Goal: Task Accomplishment & Management: Use online tool/utility

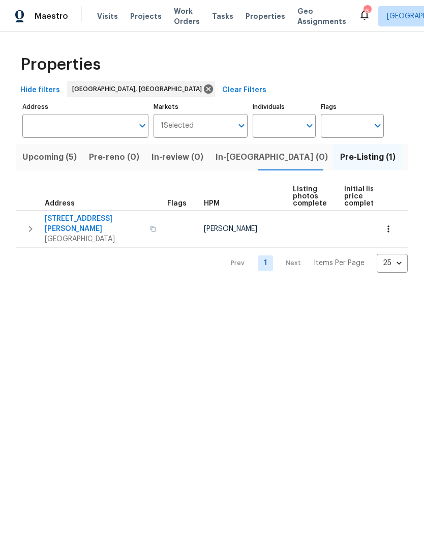
click at [95, 234] on span "[GEOGRAPHIC_DATA]" at bounding box center [94, 239] width 99 height 10
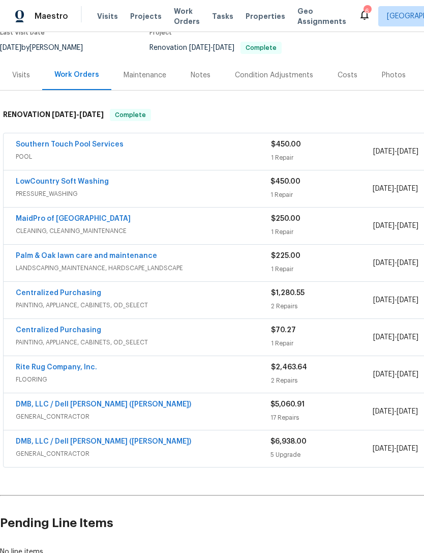
scroll to position [118, 4]
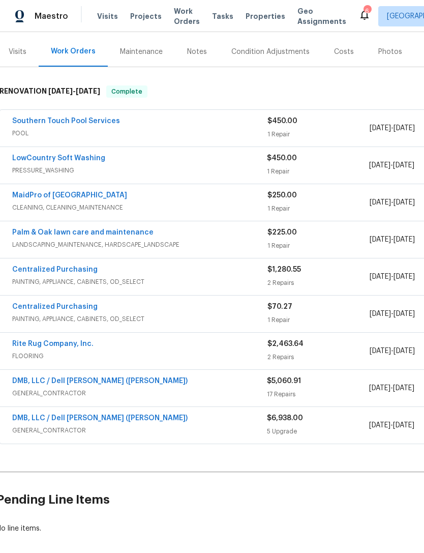
click at [22, 421] on link "DMB, LLC / Dell [PERSON_NAME] ([PERSON_NAME])" at bounding box center [100, 418] width 176 height 7
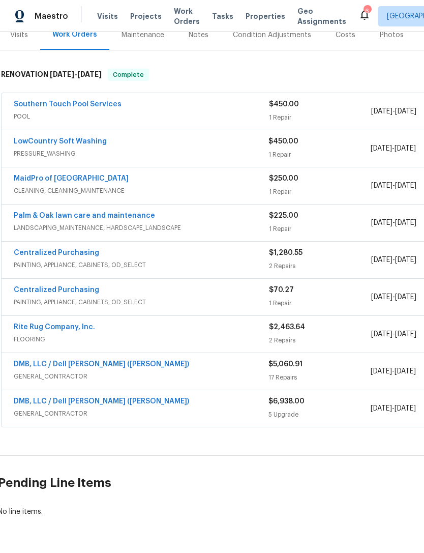
scroll to position [134, 2]
click at [94, 362] on link "DMB, LLC / Dell [PERSON_NAME] ([PERSON_NAME])" at bounding box center [102, 364] width 176 height 7
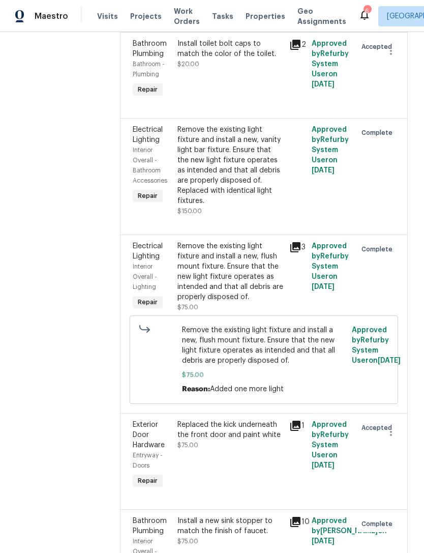
scroll to position [418, 0]
click at [276, 331] on span "Remove the existing light fixture and install a new, flush mount fixture. Ensur…" at bounding box center [264, 345] width 164 height 41
click at [238, 251] on div "Remove the existing light fixture and install a new, flush mount fixture. Ensur…" at bounding box center [231, 271] width 106 height 61
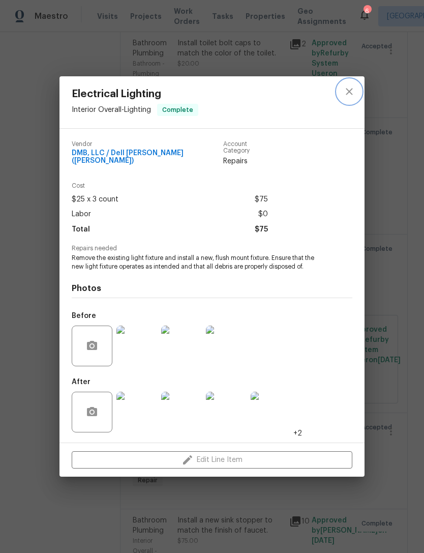
click at [349, 94] on icon "close" at bounding box center [350, 91] width 12 height 12
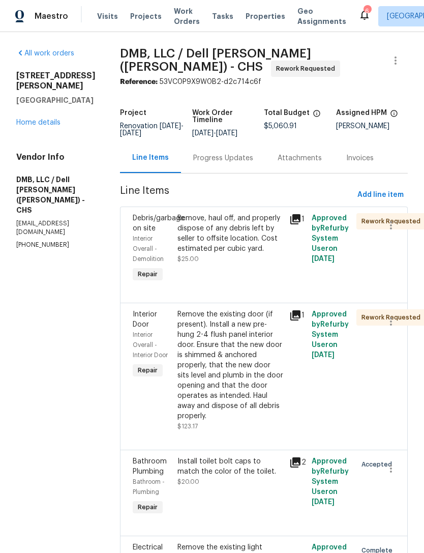
scroll to position [0, 0]
click at [177, 21] on span "Work Orders" at bounding box center [187, 16] width 26 height 20
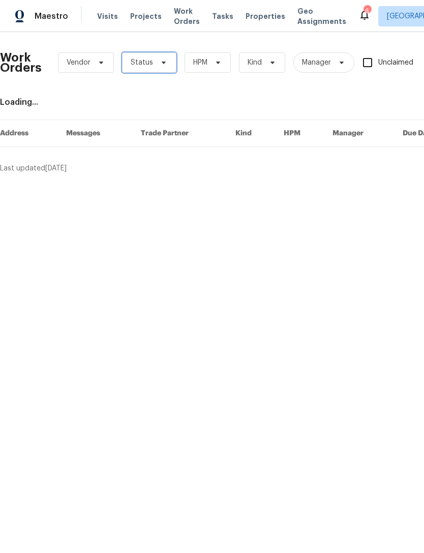
click at [159, 67] on span "Status" at bounding box center [149, 62] width 54 height 20
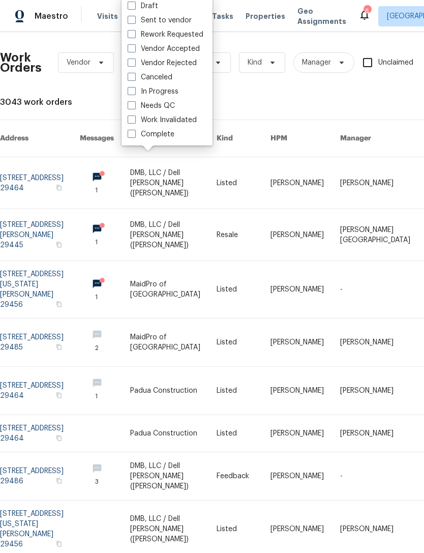
click at [129, 77] on span at bounding box center [132, 77] width 8 height 8
click at [129, 77] on input "Canceled" at bounding box center [131, 75] width 7 height 7
checkbox input "true"
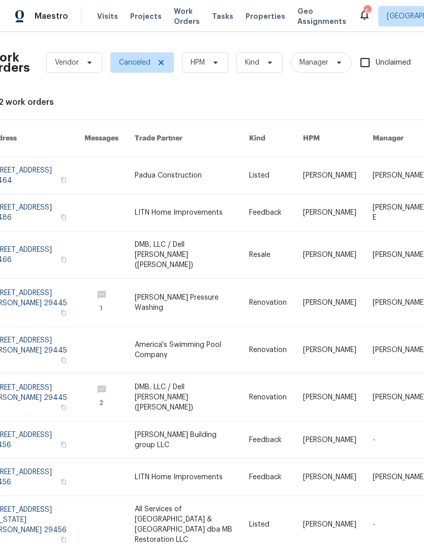
scroll to position [0, 12]
click at [81, 61] on span "Vendor" at bounding box center [74, 62] width 56 height 20
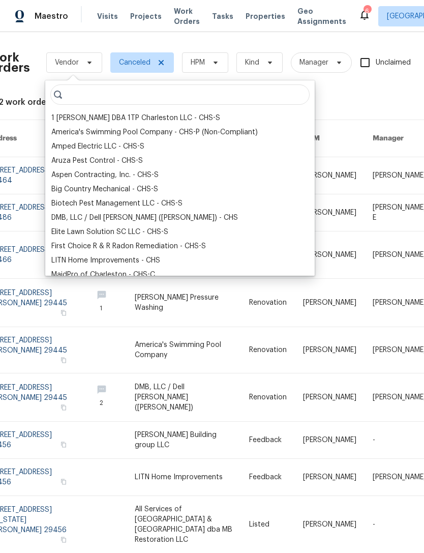
click at [49, 222] on div "DMB, LLC / Dell Bryson (Heise) - CHS" at bounding box center [180, 218] width 264 height 14
click at [58, 218] on div "DMB, LLC / Dell Bryson (Heise) - CHS" at bounding box center [144, 218] width 187 height 10
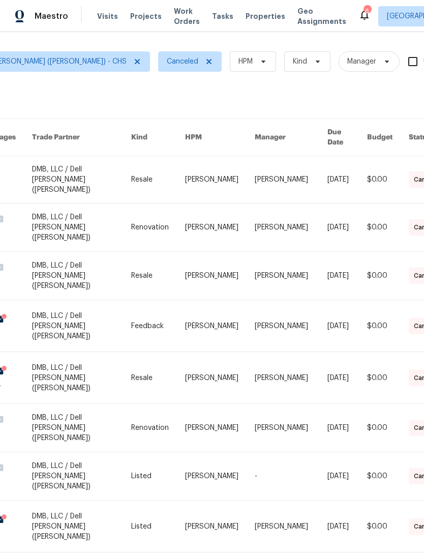
scroll to position [1, 126]
click at [70, 205] on link at bounding box center [82, 228] width 99 height 48
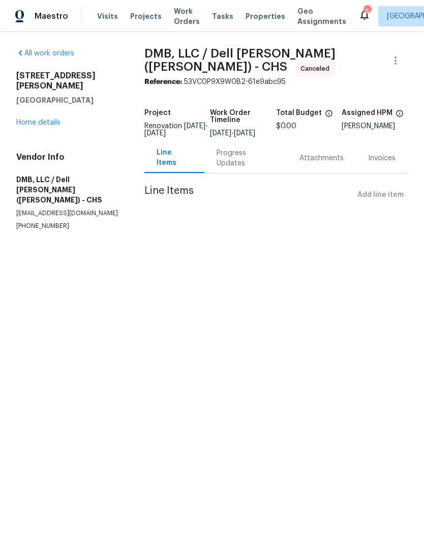
click at [251, 165] on div "Progress Updates" at bounding box center [246, 158] width 59 height 20
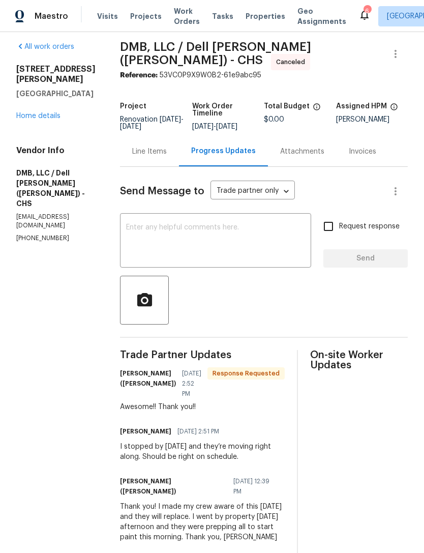
scroll to position [3, 0]
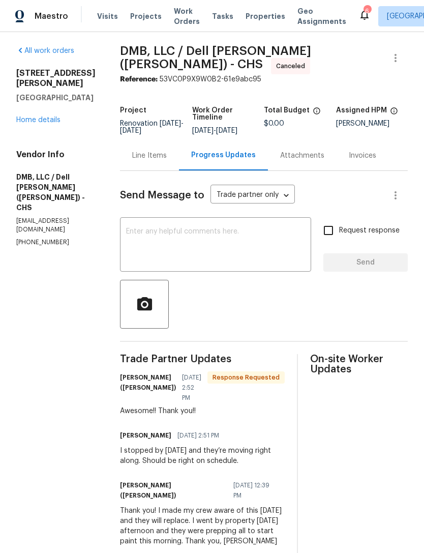
click at [136, 154] on div "Line Items" at bounding box center [149, 156] width 35 height 10
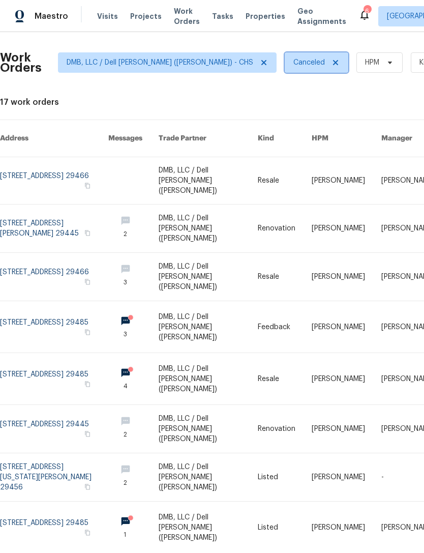
click at [294, 60] on span "Canceled" at bounding box center [310, 63] width 32 height 10
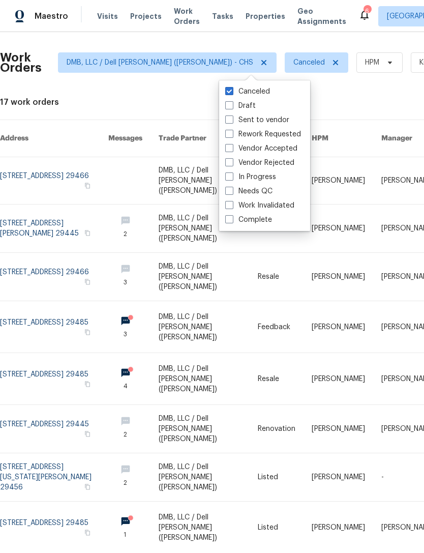
click at [230, 120] on span at bounding box center [229, 120] width 8 height 8
click at [230, 120] on input "Sent to vendor" at bounding box center [228, 118] width 7 height 7
checkbox input "true"
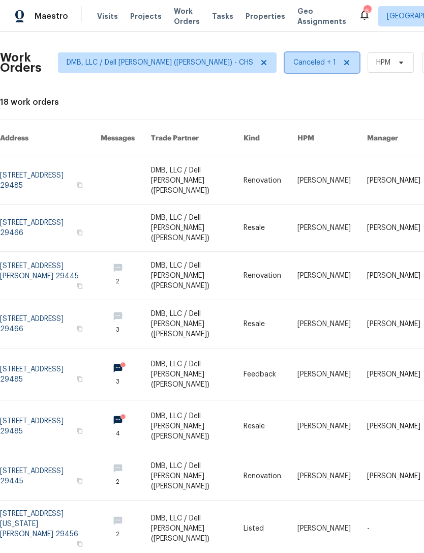
click at [343, 60] on icon at bounding box center [347, 63] width 8 height 8
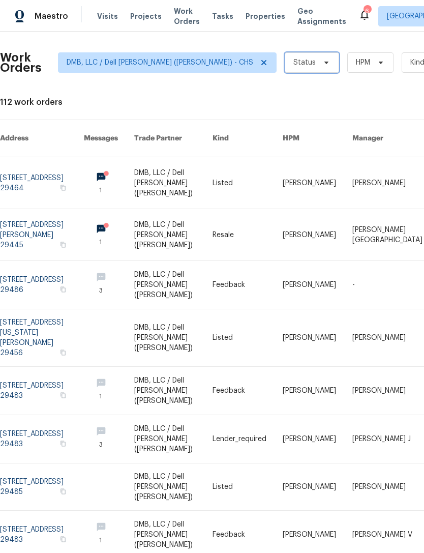
click at [323, 66] on icon at bounding box center [327, 63] width 8 height 8
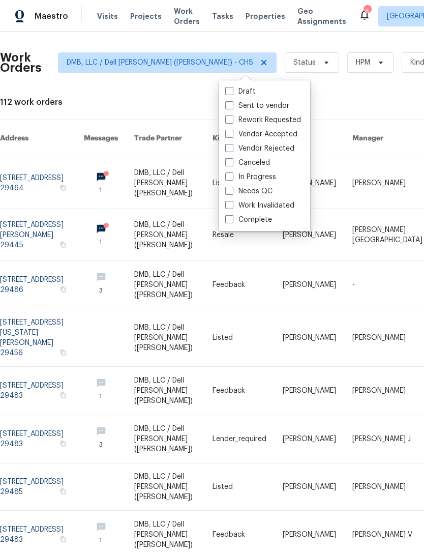
click at [232, 135] on span at bounding box center [229, 134] width 8 height 8
click at [232, 135] on input "Vendor Accepted" at bounding box center [228, 132] width 7 height 7
checkbox input "true"
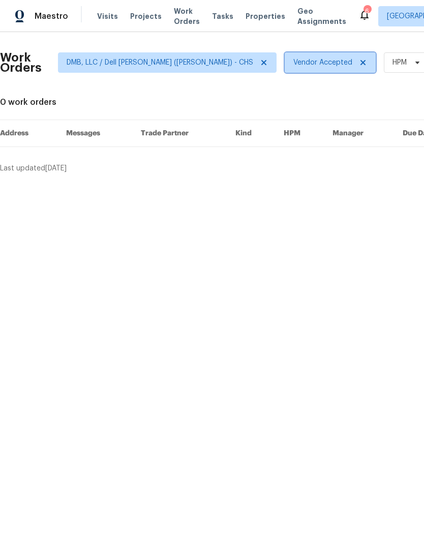
click at [359, 64] on icon at bounding box center [363, 63] width 8 height 8
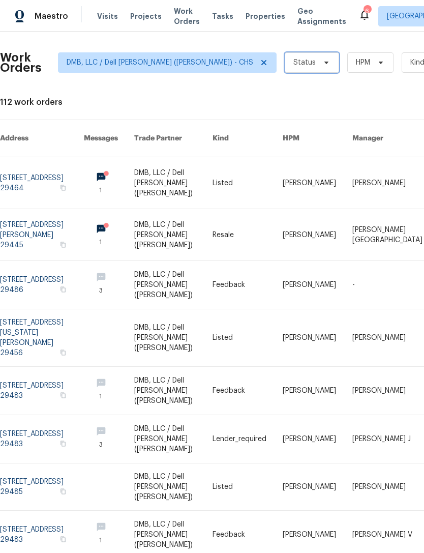
click at [323, 61] on icon at bounding box center [327, 63] width 8 height 8
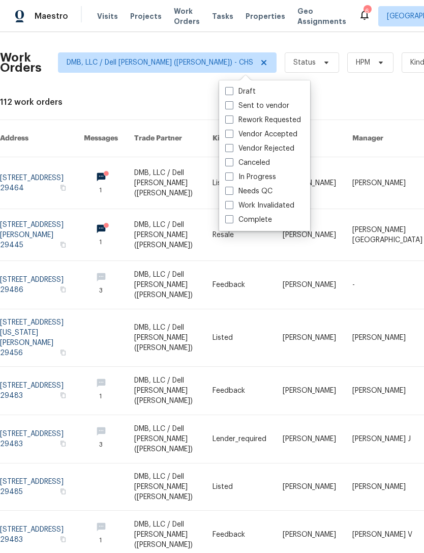
click at [231, 95] on span at bounding box center [229, 91] width 8 height 8
click at [231, 93] on input "Draft" at bounding box center [228, 90] width 7 height 7
checkbox input "true"
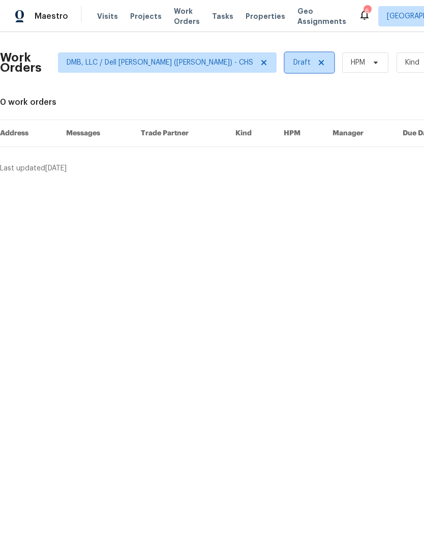
click at [318, 62] on icon at bounding box center [322, 63] width 8 height 8
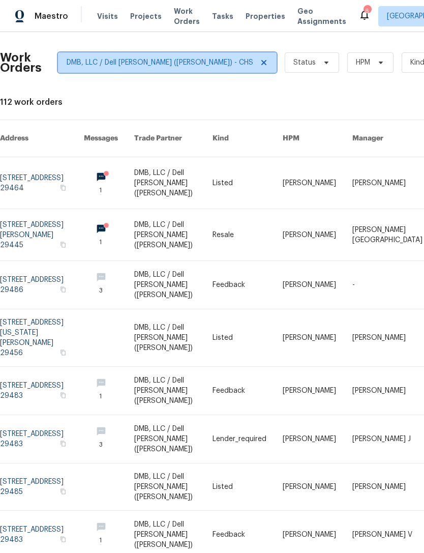
click at [260, 60] on icon at bounding box center [264, 63] width 8 height 8
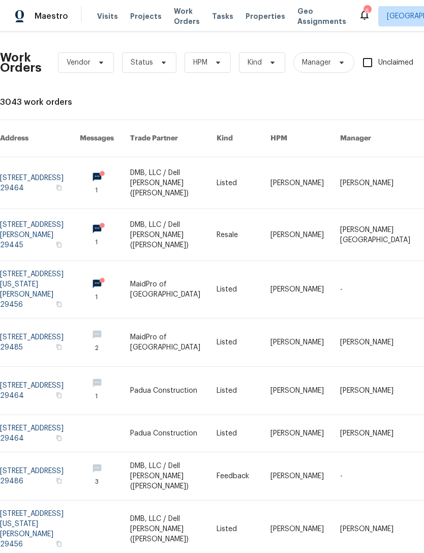
click at [260, 15] on span "Properties" at bounding box center [266, 16] width 40 height 10
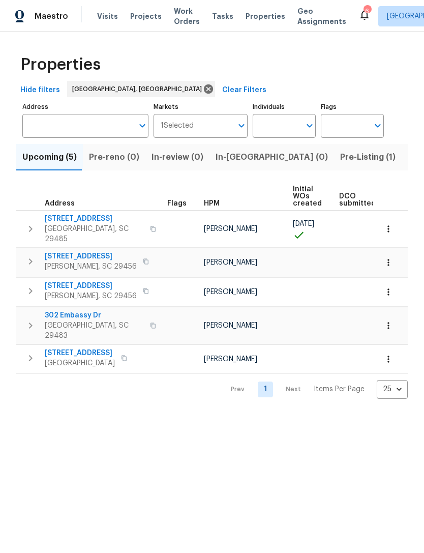
click at [340, 158] on span "Pre-Listing (1)" at bounding box center [367, 157] width 55 height 14
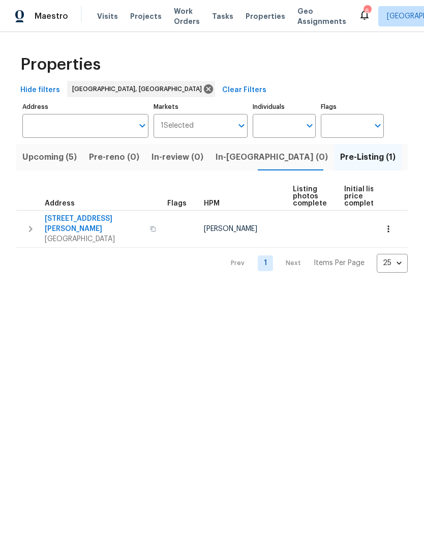
click at [71, 234] on span "Goose Creek, SC 29445" at bounding box center [94, 239] width 99 height 10
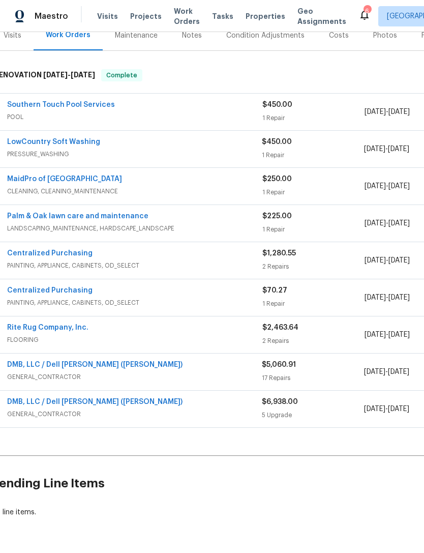
scroll to position [134, 9]
click at [21, 245] on div "Centralized Purchasing PAINTING, APPLIANCE, CABINETS, OD_SELECT $1,280.55 2 Rep…" at bounding box center [278, 260] width 568 height 37
click at [26, 367] on link "DMB, LLC / Dell Bryson (Heise)" at bounding box center [95, 364] width 176 height 7
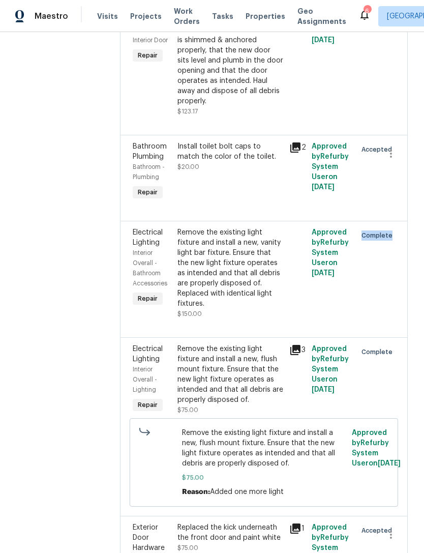
scroll to position [315, 0]
click at [406, 351] on div "Electrical Lighting Interior Overall - Lighting Repair Remove the existing ligh…" at bounding box center [264, 426] width 288 height 179
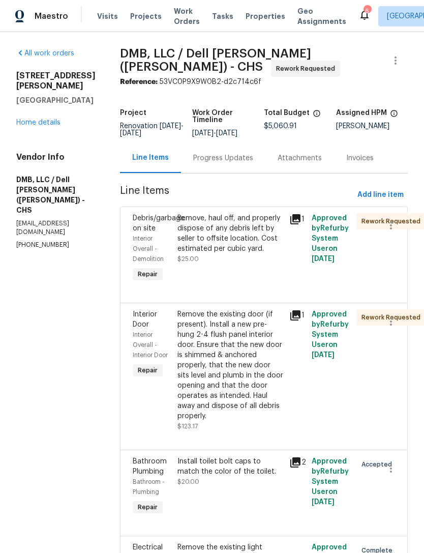
scroll to position [0, 0]
click at [48, 120] on link "Home details" at bounding box center [38, 122] width 44 height 7
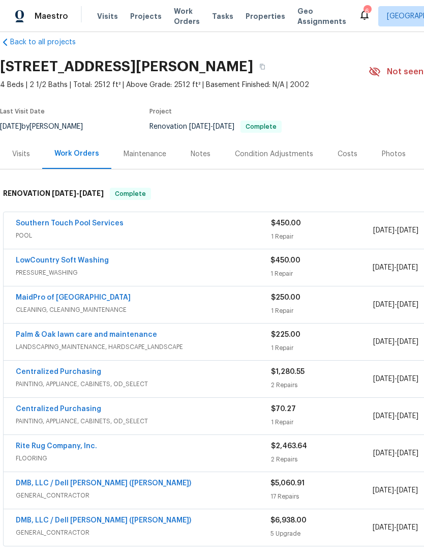
scroll to position [14, 0]
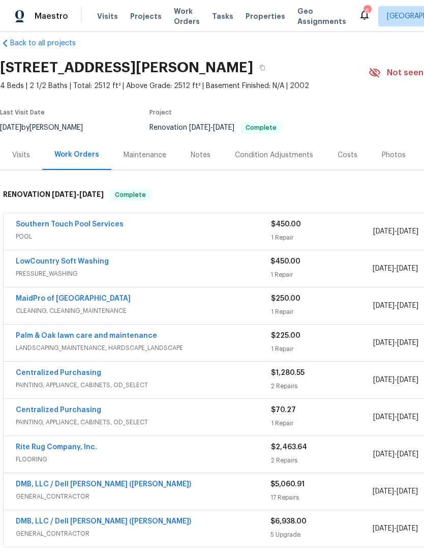
click at [279, 156] on div "Condition Adjustments" at bounding box center [274, 155] width 78 height 10
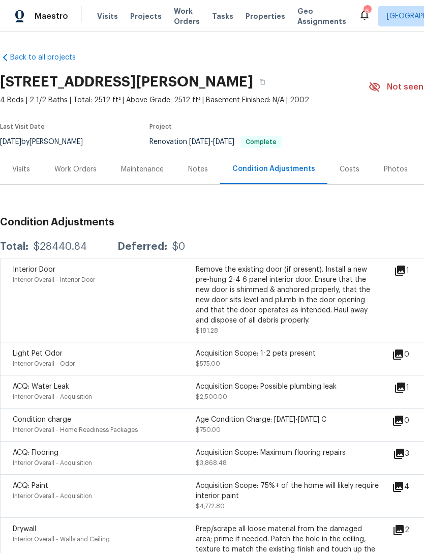
click at [200, 170] on div "Notes" at bounding box center [198, 169] width 20 height 10
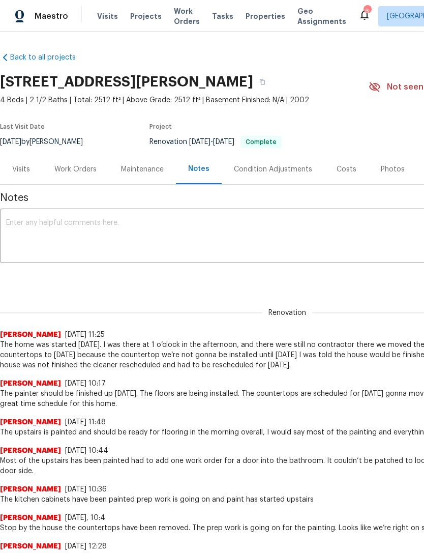
click at [68, 166] on div "Work Orders" at bounding box center [75, 169] width 42 height 10
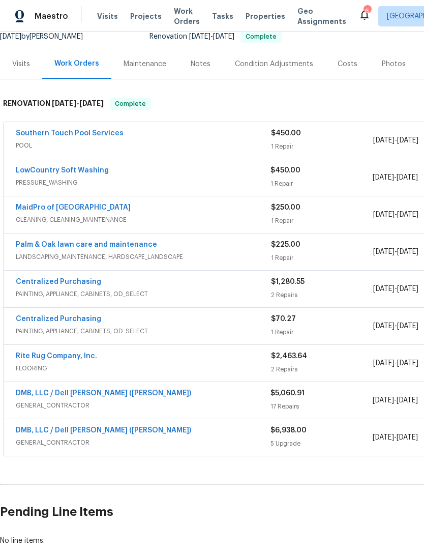
scroll to position [105, 0]
click at [23, 396] on link "DMB, LLC / Dell Bryson (Heise)" at bounding box center [104, 393] width 176 height 7
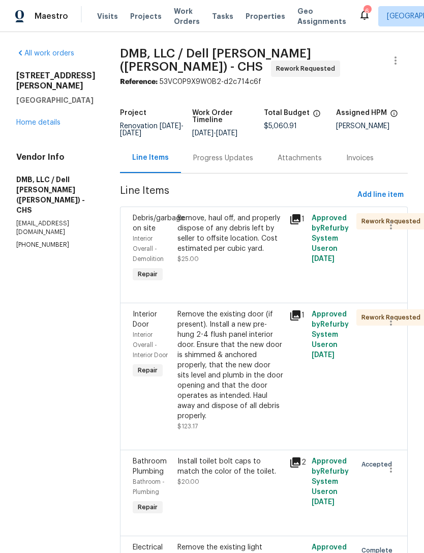
click at [220, 162] on div "Progress Updates" at bounding box center [223, 158] width 60 height 10
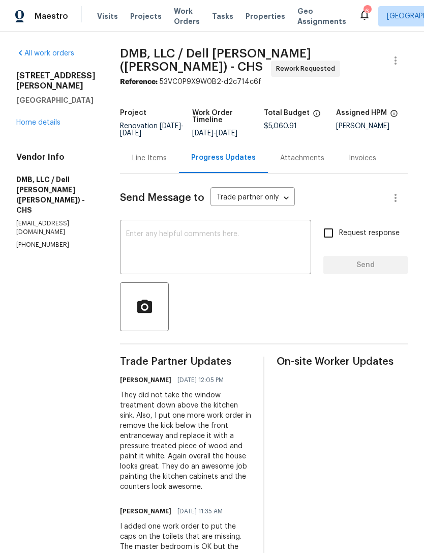
click at [359, 17] on icon at bounding box center [365, 15] width 12 height 12
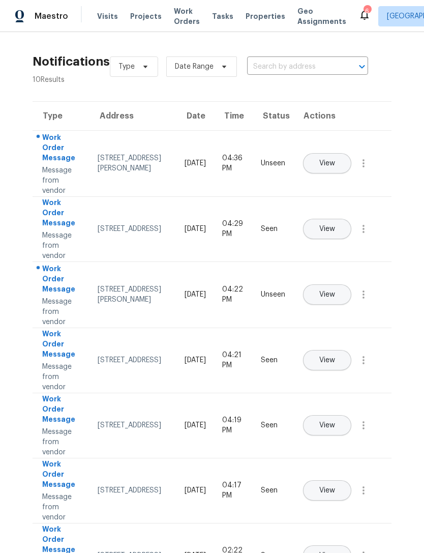
click at [246, 16] on span "Properties" at bounding box center [266, 16] width 40 height 10
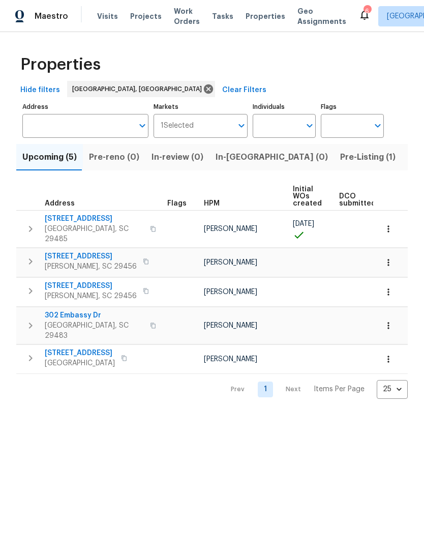
click at [54, 281] on span "3805 Annapolis Way" at bounding box center [91, 286] width 92 height 10
click at [57, 312] on span "302 Embassy Dr" at bounding box center [94, 315] width 99 height 10
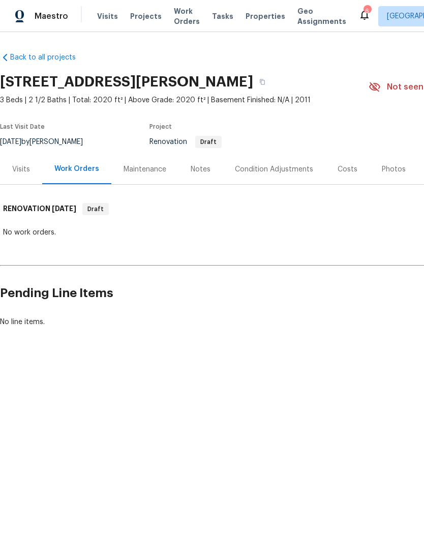
click at [346, 164] on div "Costs" at bounding box center [348, 169] width 20 height 10
click at [338, 169] on div "Costs" at bounding box center [348, 169] width 20 height 10
